Goal: Information Seeking & Learning: Learn about a topic

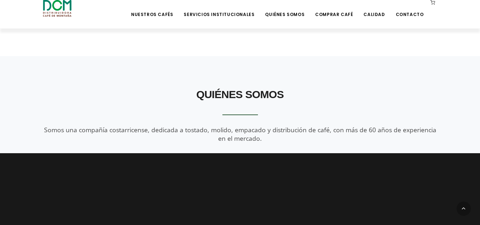
scroll to position [686, 0]
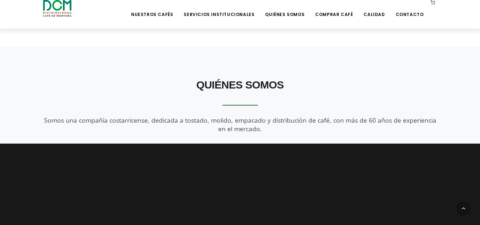
click at [275, 127] on div "Quiénes Somos Somos una compañía costarricense, dedicada a tostado, molido, emp…" at bounding box center [240, 104] width 405 height 58
click at [288, 18] on li "Quiénes Somos" at bounding box center [285, 14] width 48 height 28
click at [289, 12] on link "Quiénes Somos" at bounding box center [285, 9] width 48 height 17
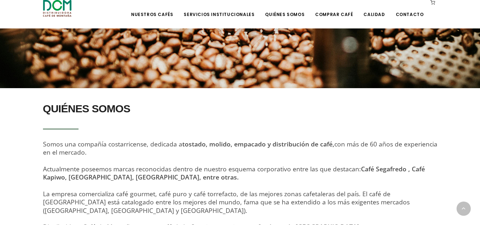
scroll to position [161, 0]
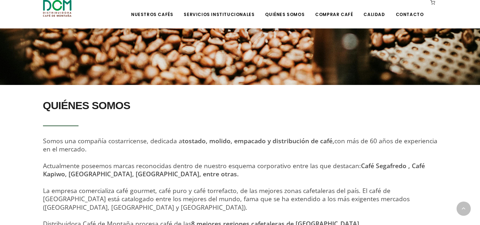
drag, startPoint x: 94, startPoint y: 148, endPoint x: 43, endPoint y: 142, distance: 51.6
click at [43, 142] on div "QUIÉNES SOMOS Somos una compañía costarricense, dedicada a tostado, molido, emp…" at bounding box center [240, 166] width 395 height 141
copy span "Somos una compañía costarricense, dedicada a tostado, molido, empacado y distri…"
